Goal: Transaction & Acquisition: Purchase product/service

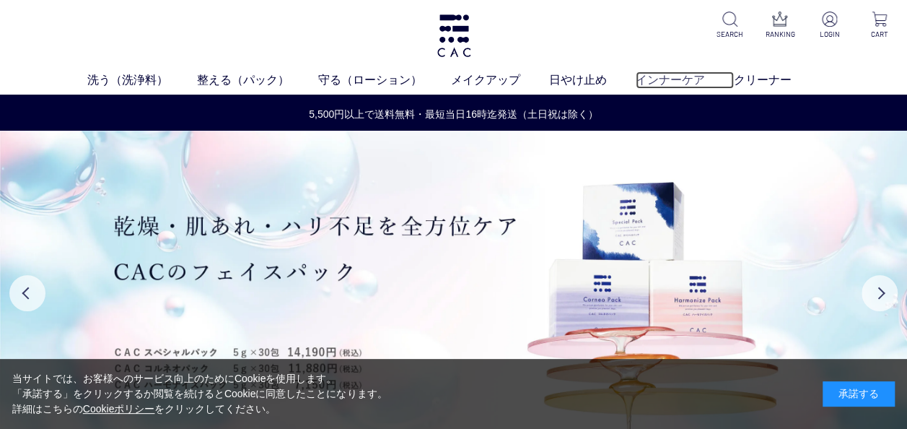
click at [654, 76] on link "インナーケア" at bounding box center [685, 79] width 98 height 17
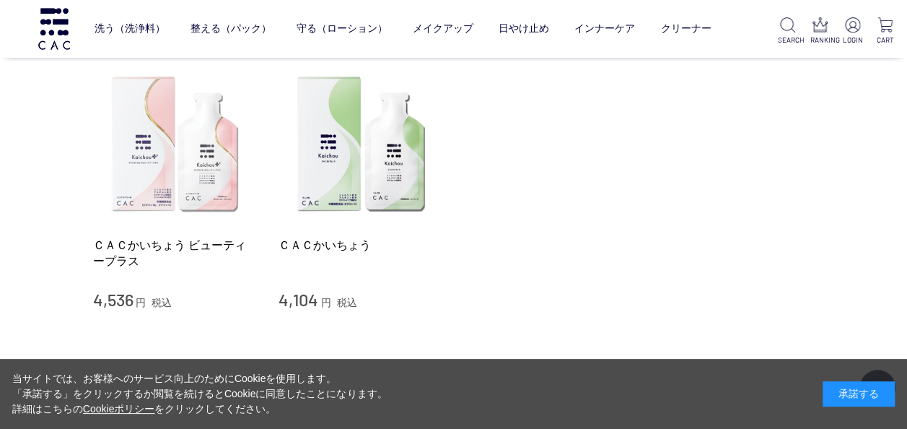
scroll to position [289, 0]
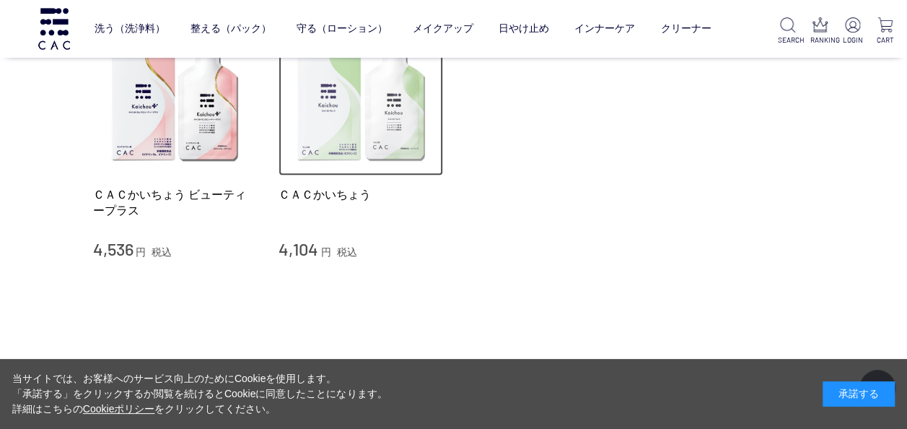
click at [369, 150] on img at bounding box center [360, 94] width 164 height 164
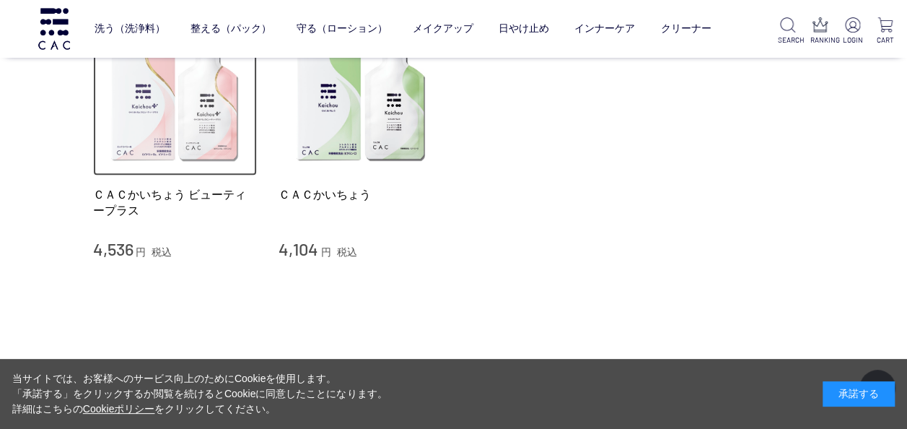
click at [174, 139] on img at bounding box center [175, 94] width 164 height 164
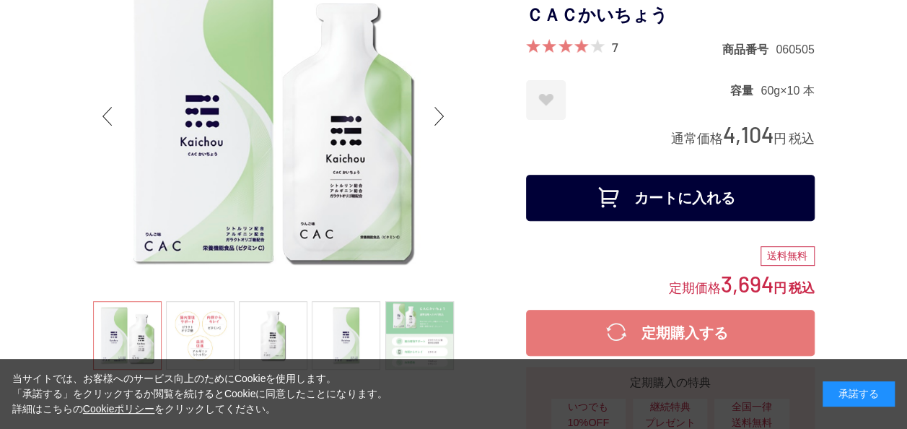
scroll to position [216, 0]
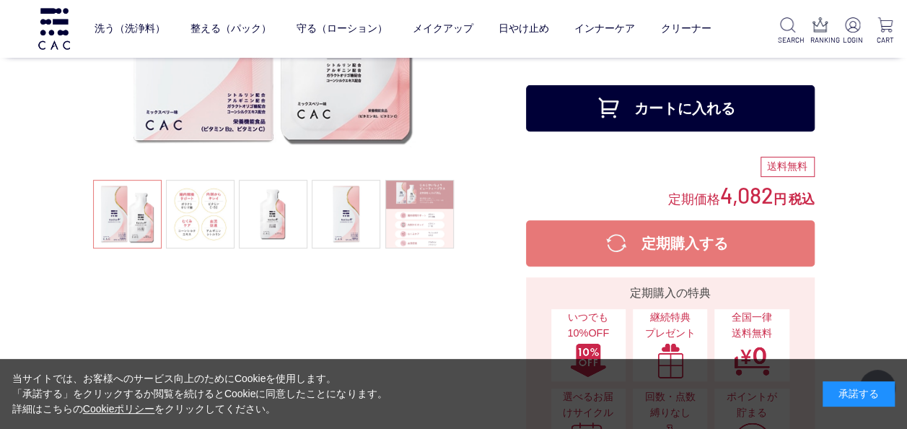
scroll to position [289, 0]
